Goal: Answer question/provide support

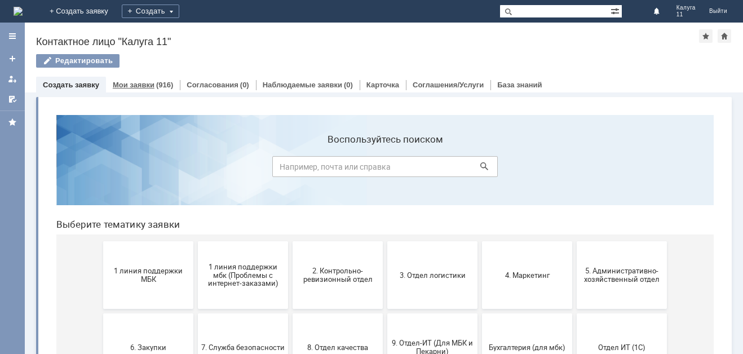
click at [143, 86] on link "Мои заявки" at bounding box center [134, 85] width 42 height 8
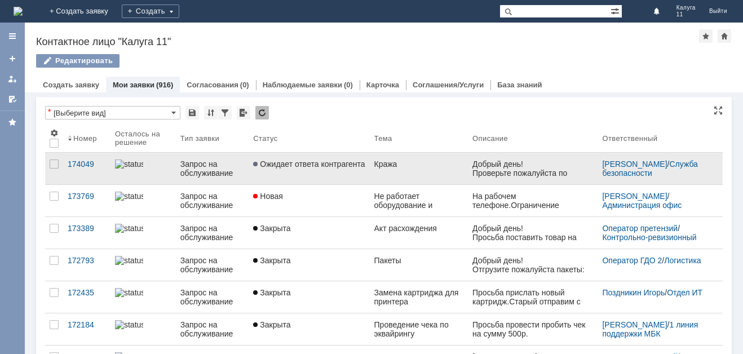
click at [362, 161] on span "Ожидает ответа контрагента" at bounding box center [309, 164] width 112 height 9
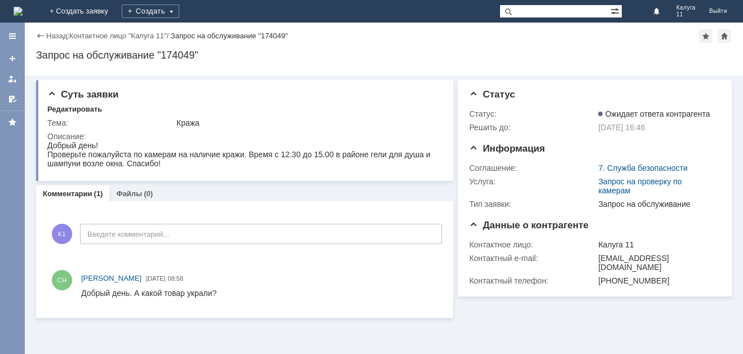
click at [72, 196] on link "Комментарии" at bounding box center [68, 193] width 50 height 8
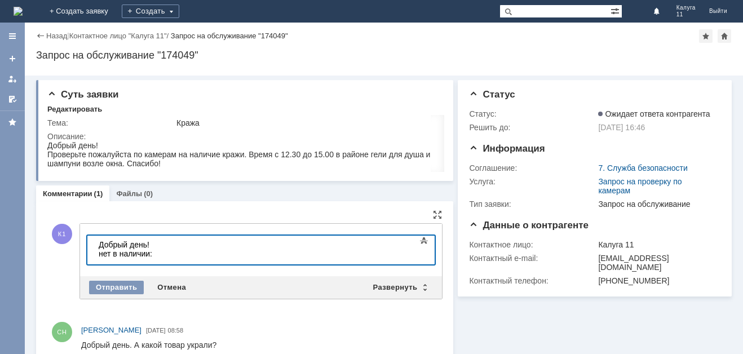
click at [189, 254] on div "нет в наличии:" at bounding box center [179, 253] width 160 height 9
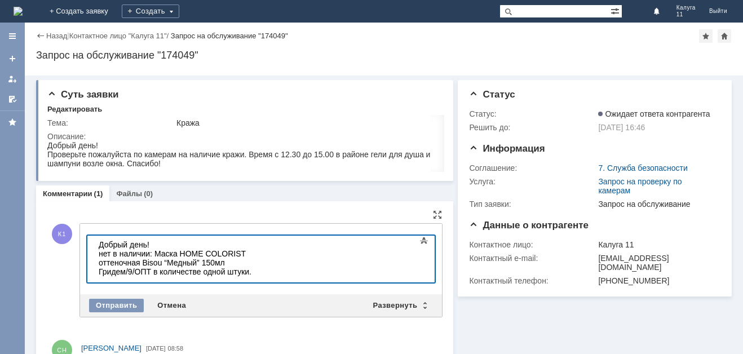
scroll to position [674, 5]
click at [153, 251] on div "нет в наличии: Маска HOME COLORIST оттеночная Bisou “Медный” 150мл Гридем/9/ОПТ…" at bounding box center [179, 262] width 160 height 27
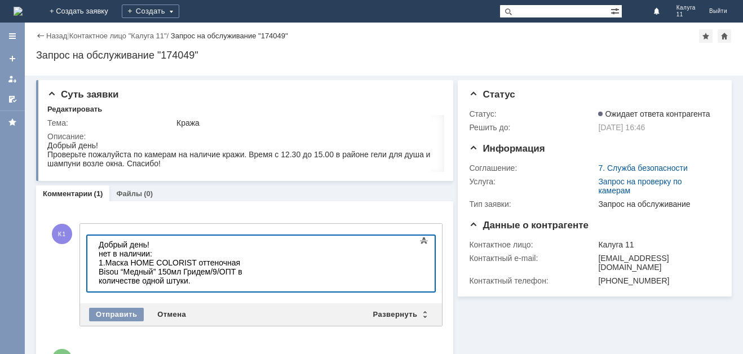
click at [202, 285] on div at bounding box center [179, 289] width 160 height 9
click at [201, 271] on div "1. Маска HOME COLORIST оттеночная Bisou “Медный” 150мл Гридем/9/ОПТ в количеств…" at bounding box center [179, 271] width 160 height 27
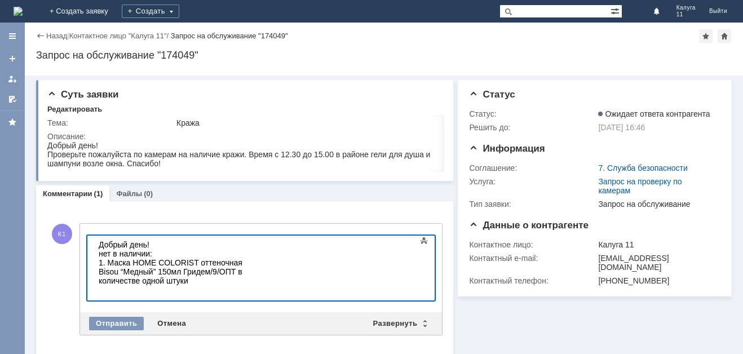
scroll to position [656, 5]
click at [249, 294] on div at bounding box center [179, 298] width 160 height 9
click at [144, 285] on div "2." at bounding box center [179, 289] width 160 height 9
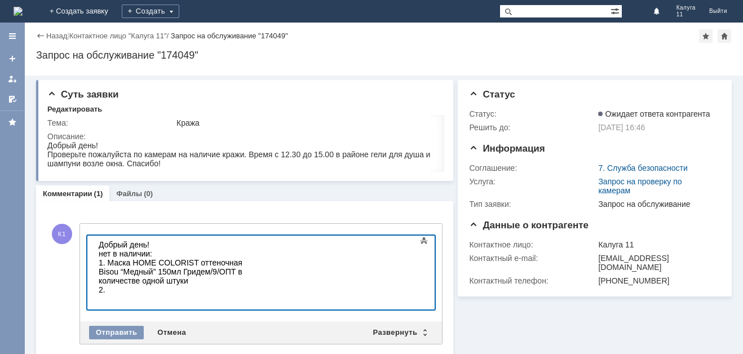
scroll to position [875, 7]
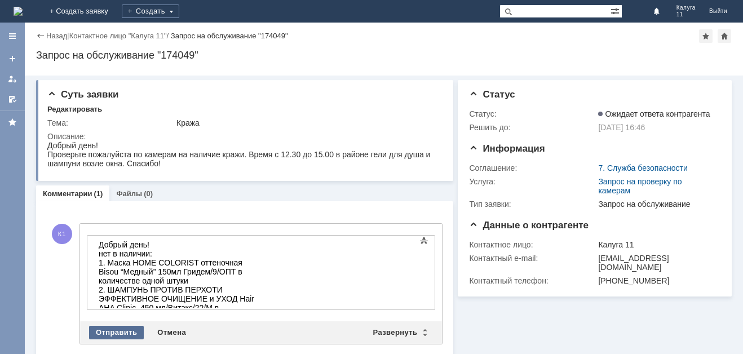
click at [135, 329] on div "Отправить" at bounding box center [116, 333] width 55 height 14
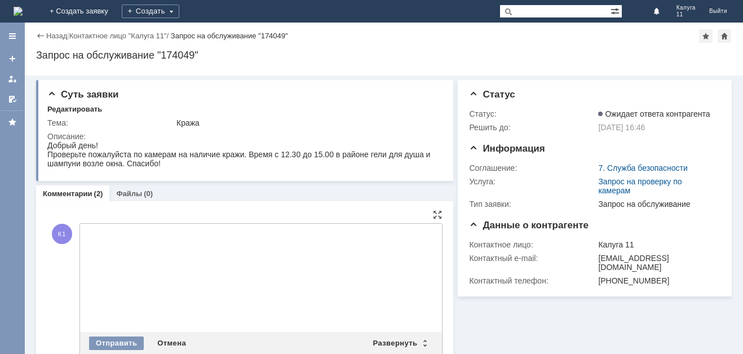
scroll to position [0, 0]
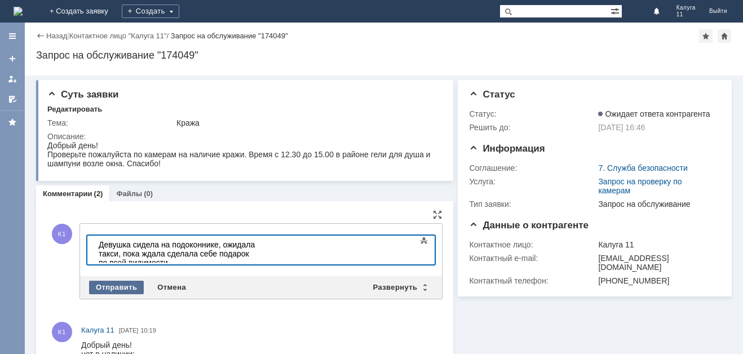
click at [133, 282] on div "Отправить" at bounding box center [116, 288] width 55 height 14
